Goal: Information Seeking & Learning: Learn about a topic

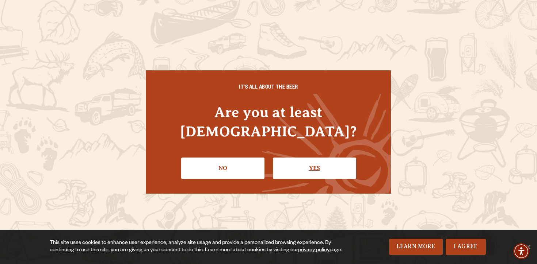
click at [286, 158] on link "Yes" at bounding box center [314, 168] width 83 height 21
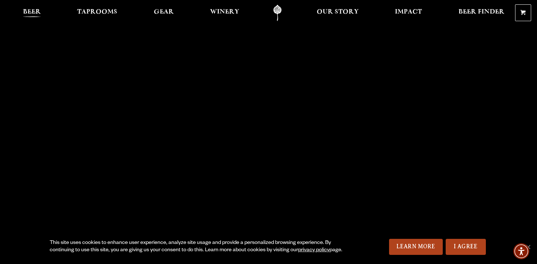
click at [45, 16] on ul "Beer Taprooms Gear Winery Our Story Impact Beer Finder Menu Menu" at bounding box center [263, 13] width 491 height 16
click at [28, 15] on span "Beer" at bounding box center [32, 12] width 18 height 6
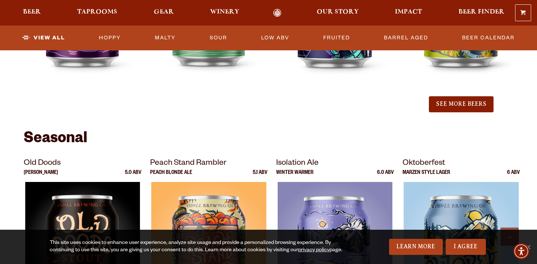
scroll to position [912, 0]
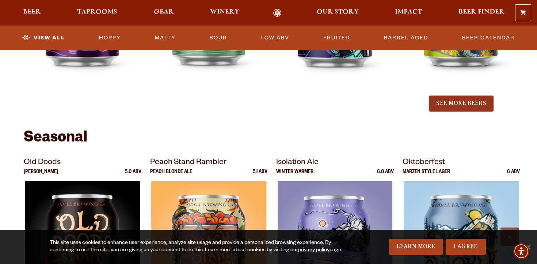
click at [478, 99] on button "See More Beers" at bounding box center [461, 104] width 64 height 16
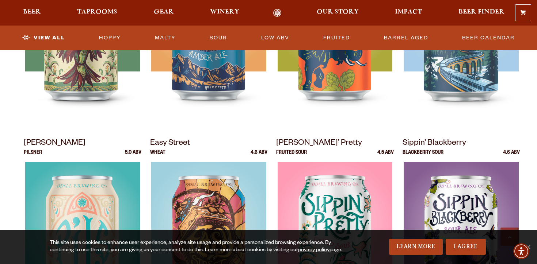
scroll to position [0, 0]
